Goal: Information Seeking & Learning: Compare options

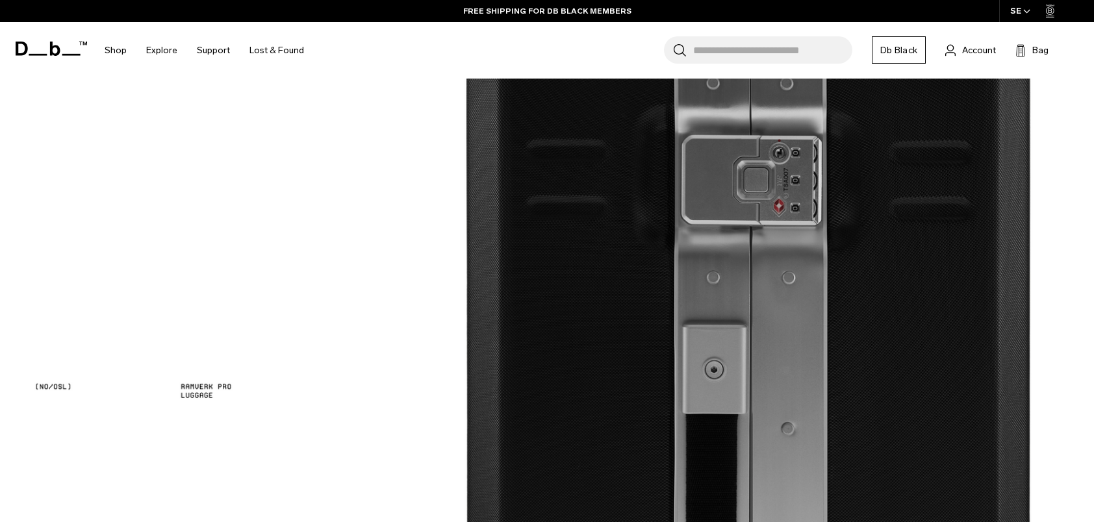
scroll to position [2273, 0]
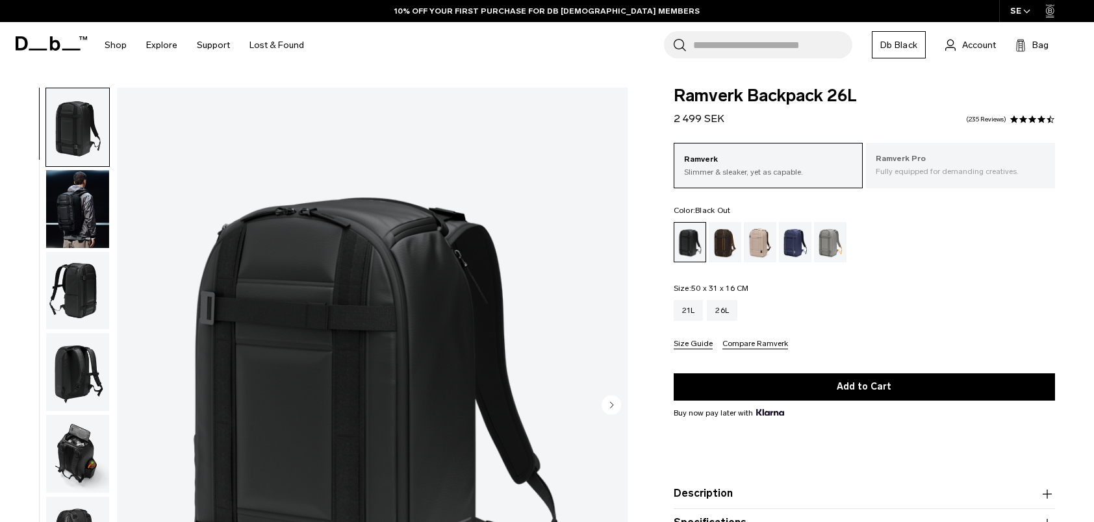
click at [955, 172] on p "Fully equipped for demanding creatives." at bounding box center [961, 172] width 170 height 12
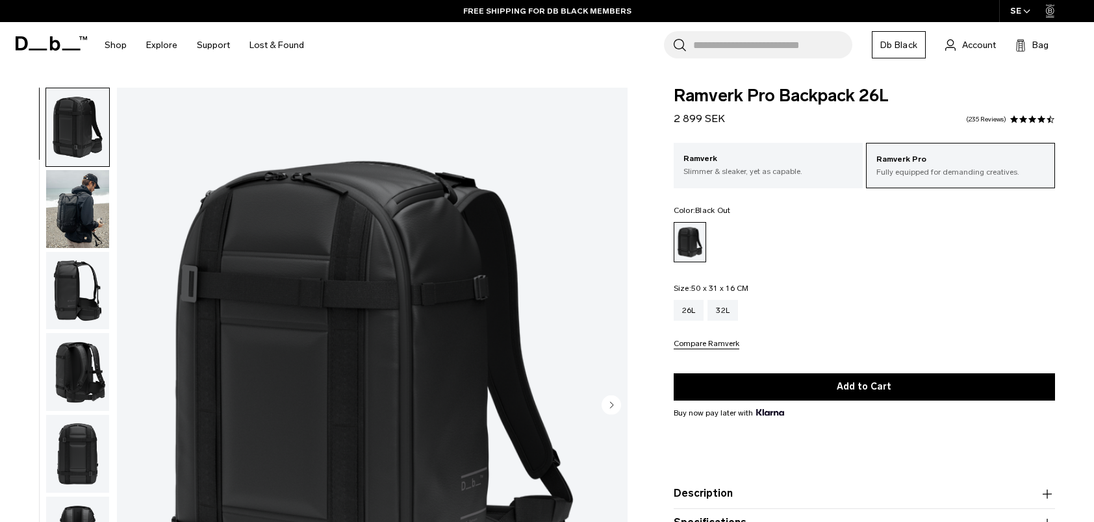
click at [58, 209] on img "button" at bounding box center [77, 209] width 63 height 78
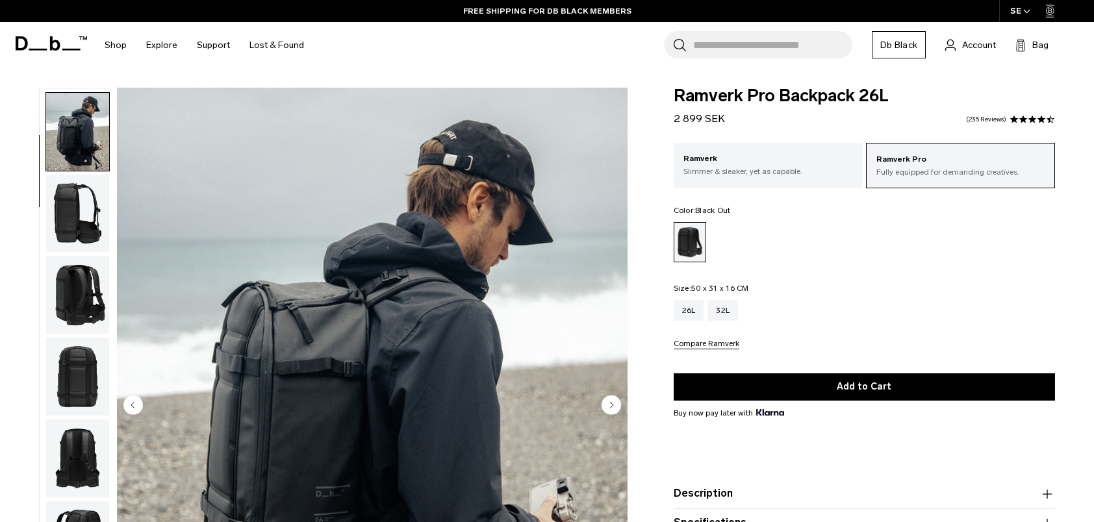
scroll to position [82, 0]
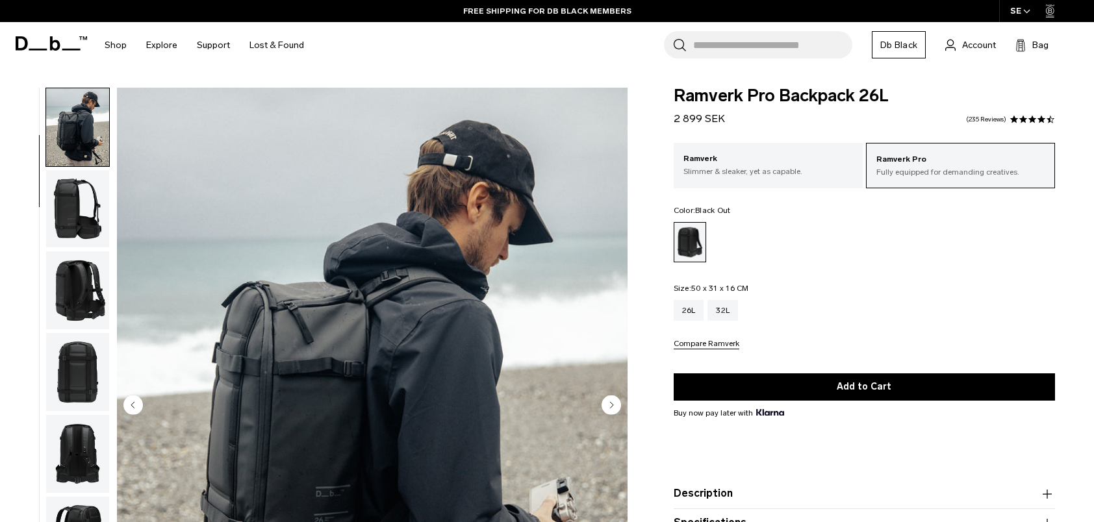
click at [63, 285] on img "button" at bounding box center [77, 290] width 63 height 78
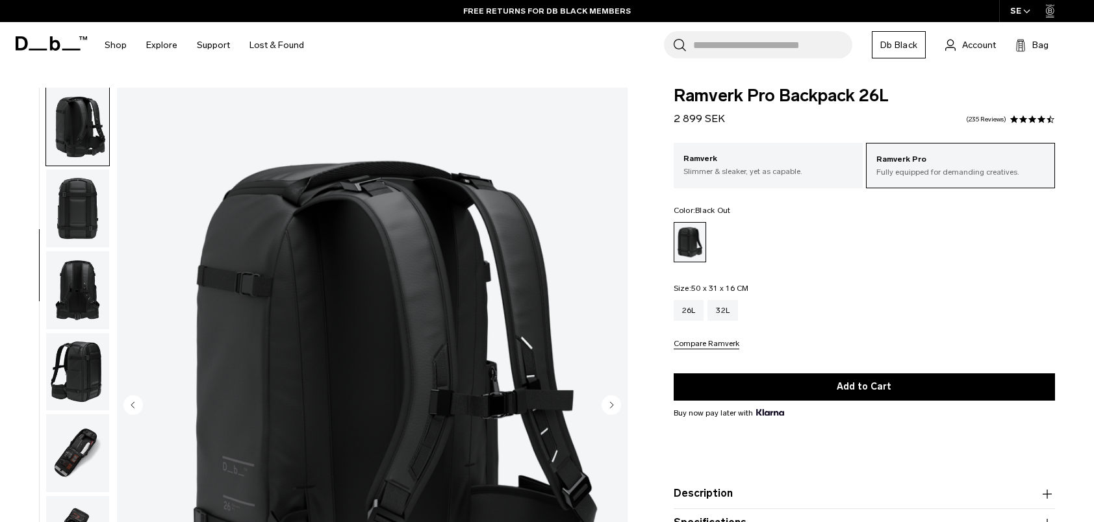
click at [65, 289] on img "button" at bounding box center [77, 290] width 63 height 78
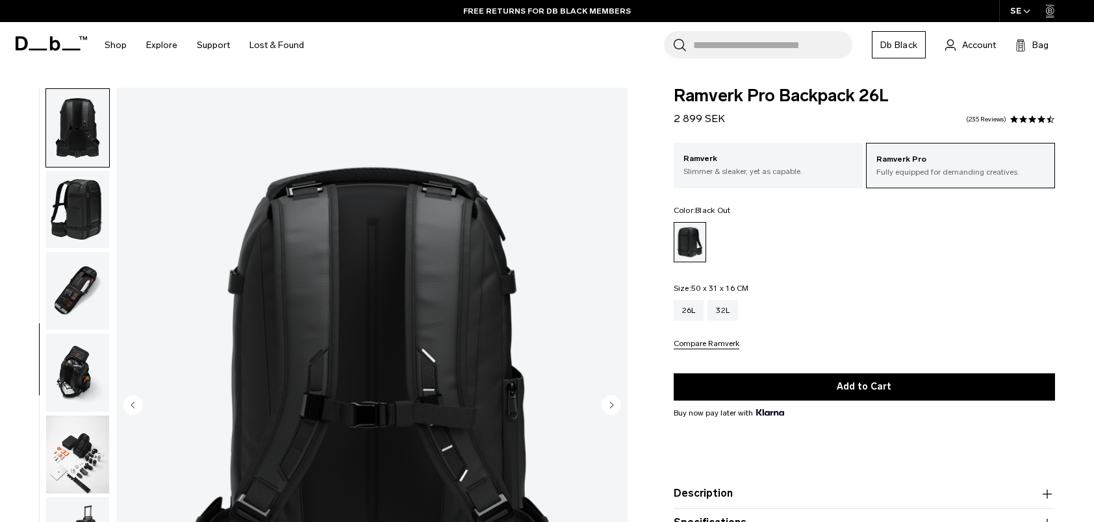
click at [65, 289] on img "button" at bounding box center [77, 291] width 63 height 78
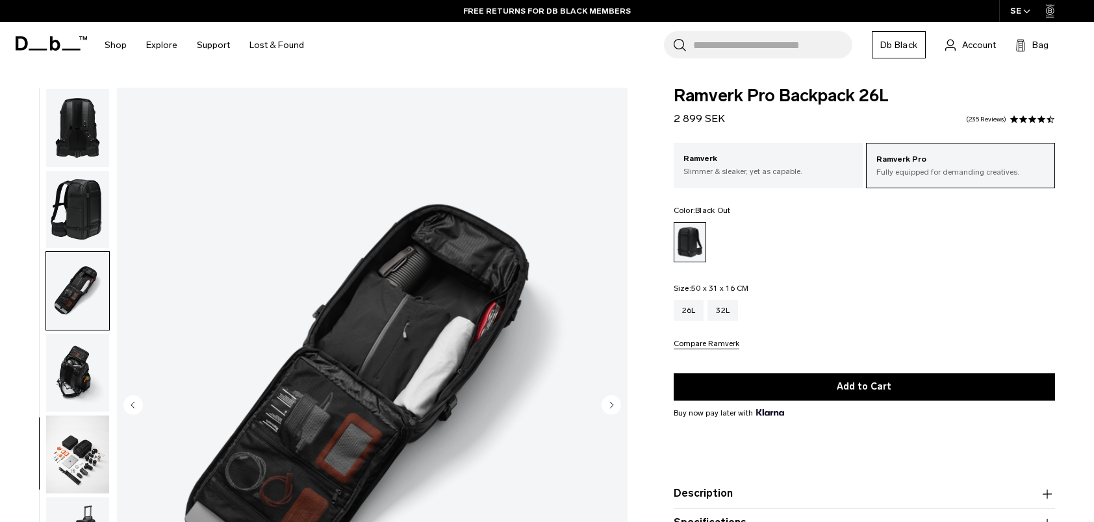
scroll to position [422, 0]
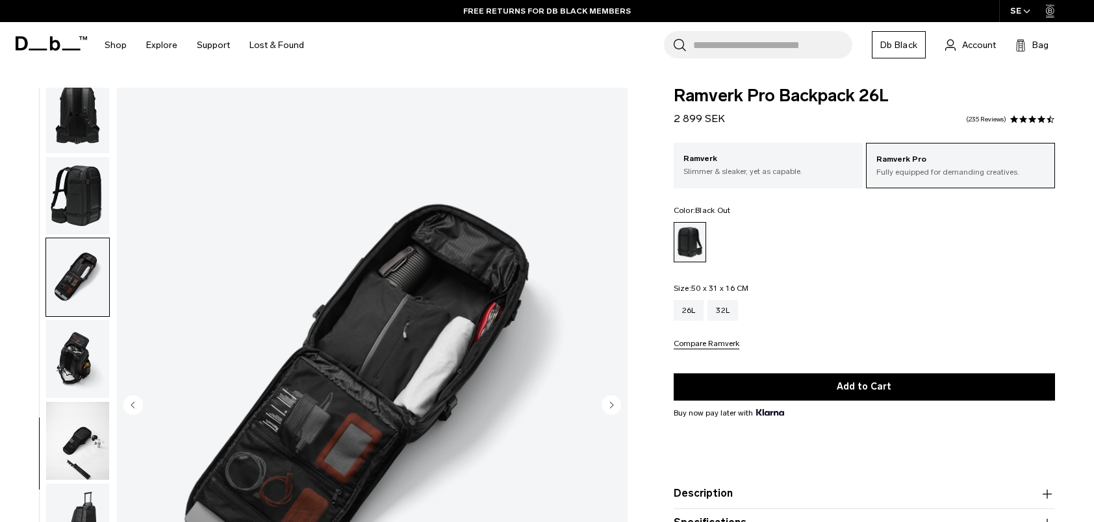
click at [71, 347] on img "button" at bounding box center [77, 359] width 63 height 78
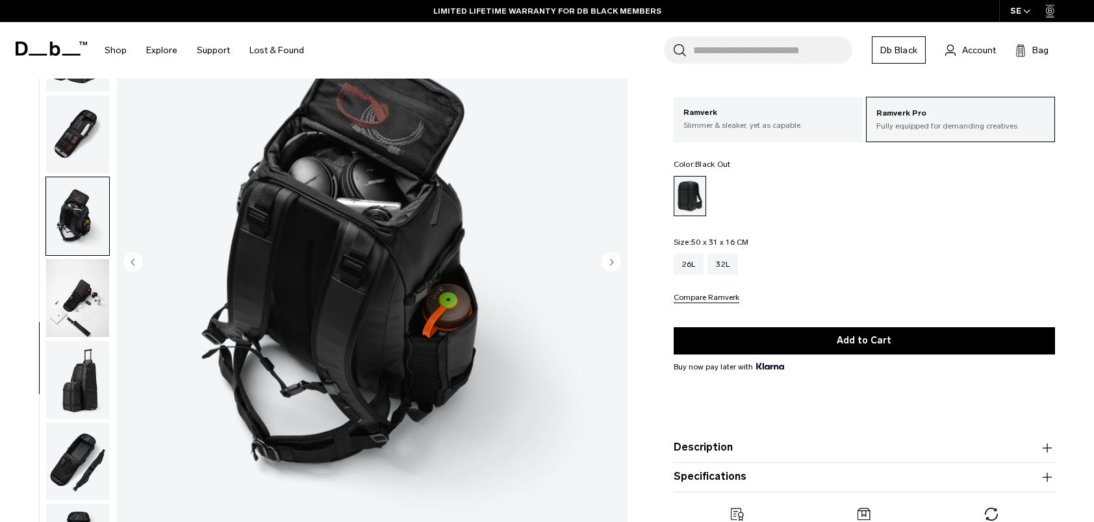
scroll to position [130, 0]
